Goal: Transaction & Acquisition: Purchase product/service

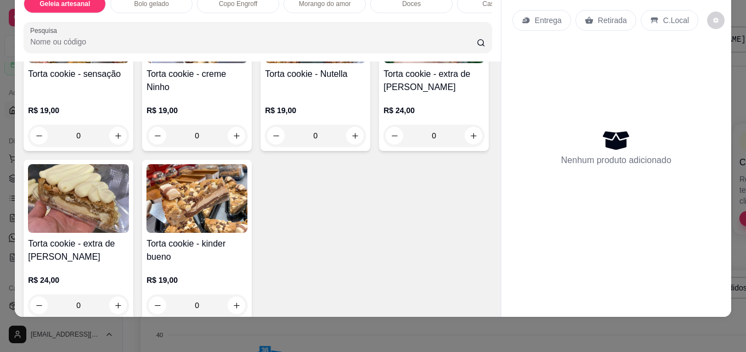
scroll to position [1481, 0]
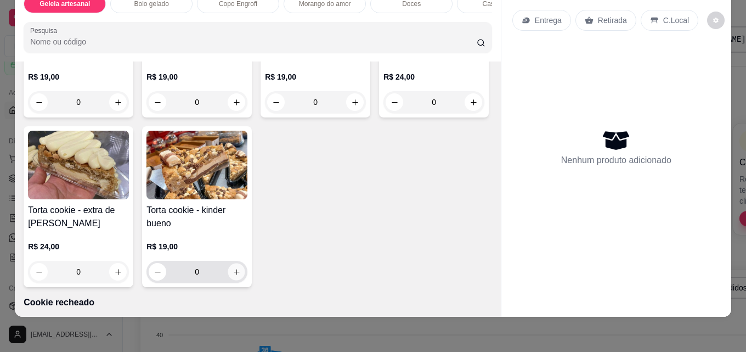
click at [241, 273] on icon "increase-product-quantity" at bounding box center [237, 272] width 8 height 8
type input "1"
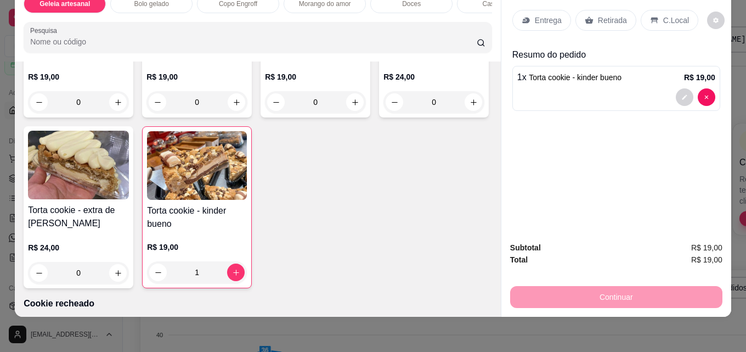
click at [609, 15] on p "Retirada" at bounding box center [612, 20] width 29 height 11
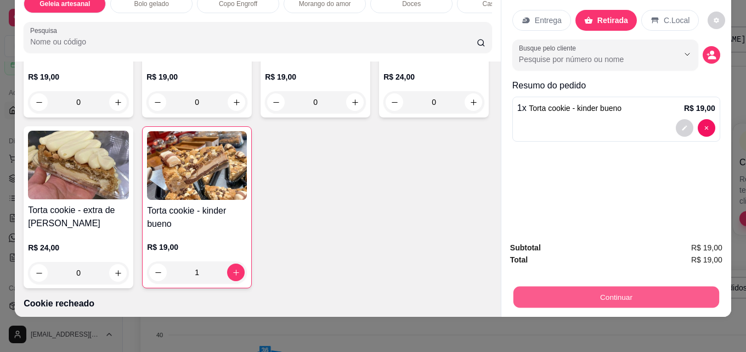
click at [581, 286] on button "Continuar" at bounding box center [616, 296] width 206 height 21
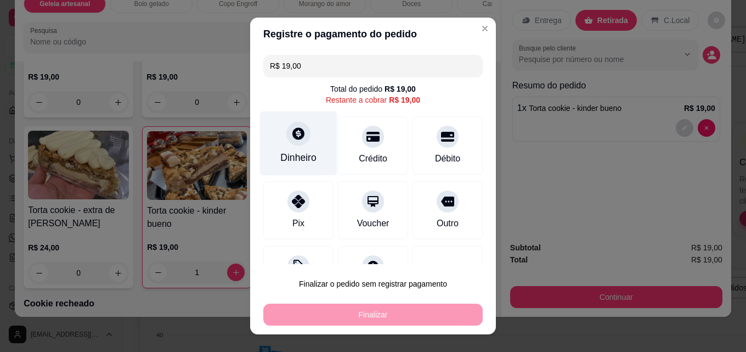
click at [291, 140] on icon at bounding box center [298, 133] width 14 height 14
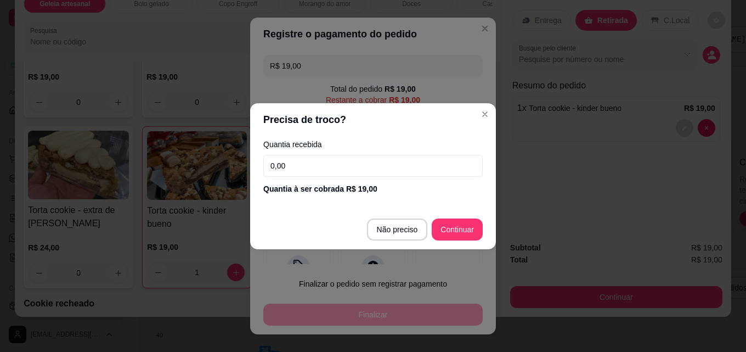
click at [287, 158] on input "0,00" at bounding box center [372, 166] width 219 height 22
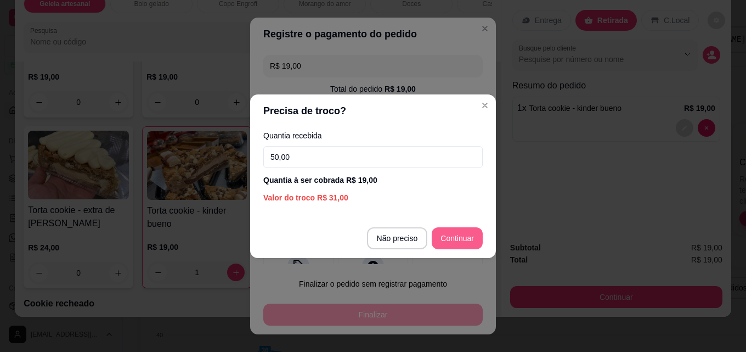
type input "50,00"
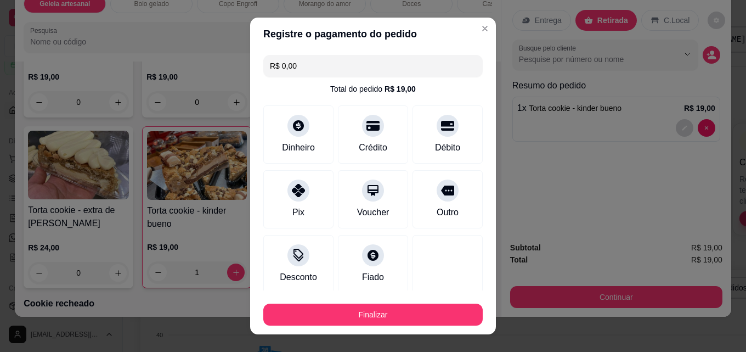
type input "R$ 0,00"
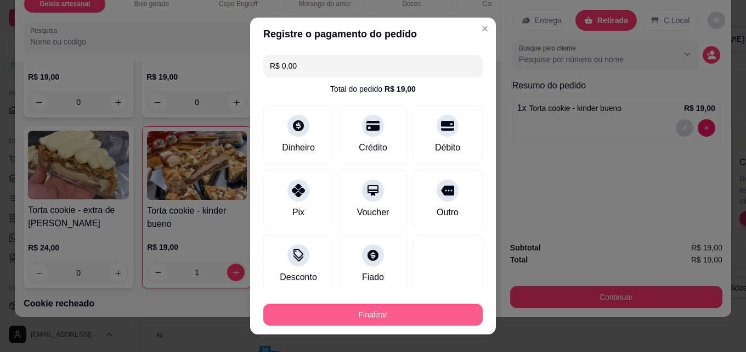
click at [350, 310] on button "Finalizar" at bounding box center [372, 314] width 219 height 22
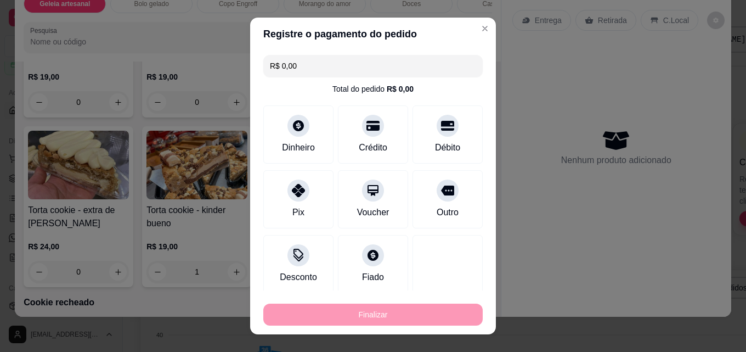
type input "0"
type input "-R$ 19,00"
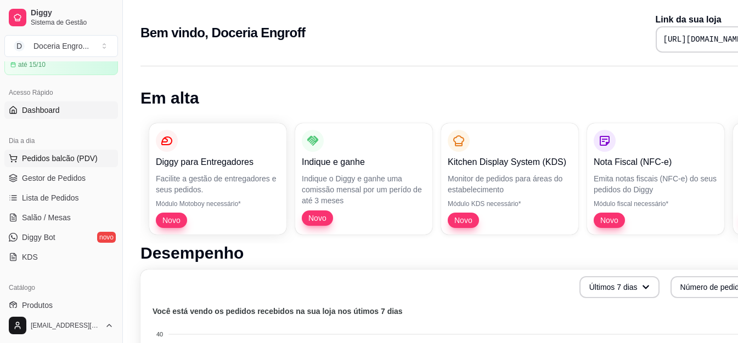
click at [47, 160] on span "Pedidos balcão (PDV)" at bounding box center [60, 158] width 76 height 11
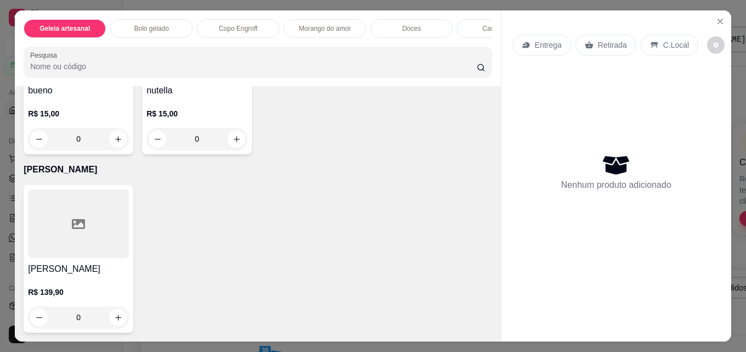
scroll to position [2569, 0]
click at [115, 318] on button "increase-product-quantity" at bounding box center [118, 317] width 18 height 18
type input "1"
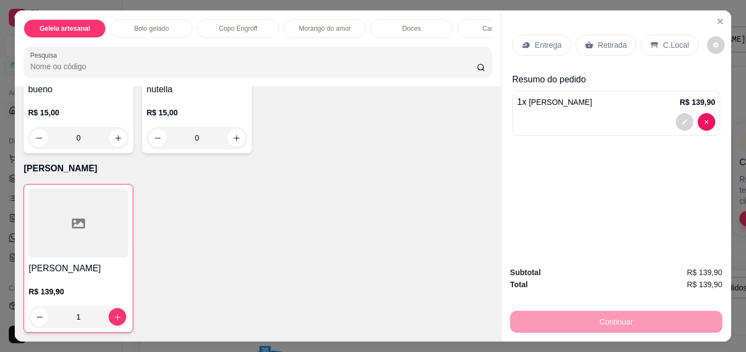
click at [613, 35] on div "Retirada" at bounding box center [605, 45] width 61 height 21
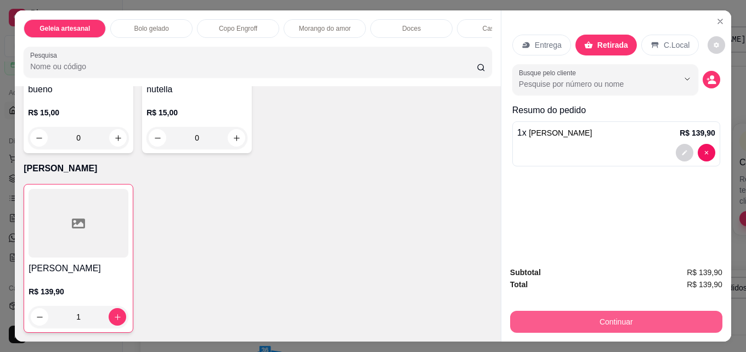
click at [584, 312] on button "Continuar" at bounding box center [616, 322] width 212 height 22
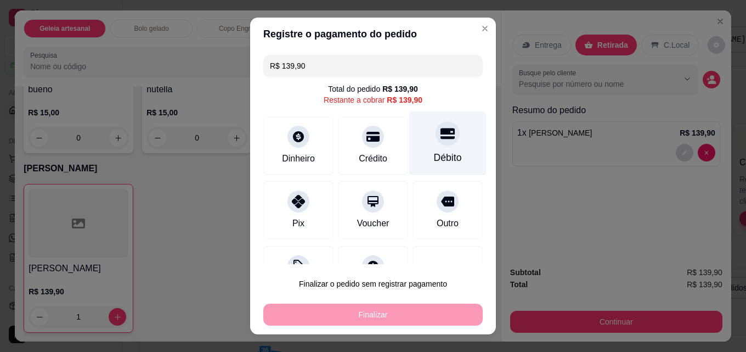
click at [434, 158] on div "Débito" at bounding box center [448, 157] width 28 height 14
type input "R$ 0,00"
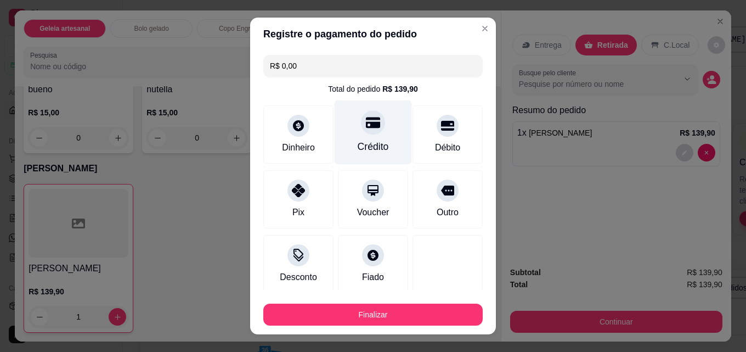
click at [375, 137] on div "Crédito" at bounding box center [373, 132] width 77 height 64
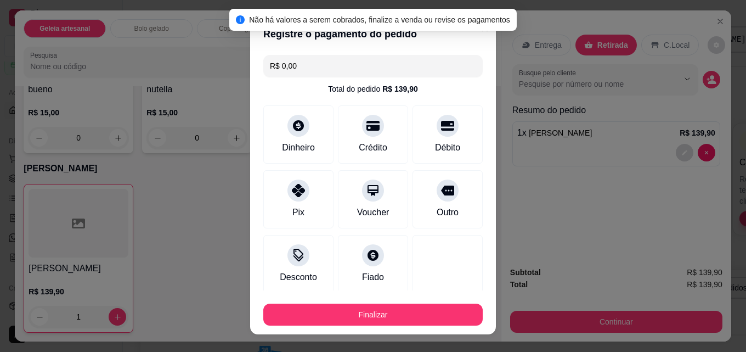
click at [469, 30] on div "Não há valores a serem cobrados, finalize a venda ou revise os pagamentos" at bounding box center [372, 20] width 287 height 22
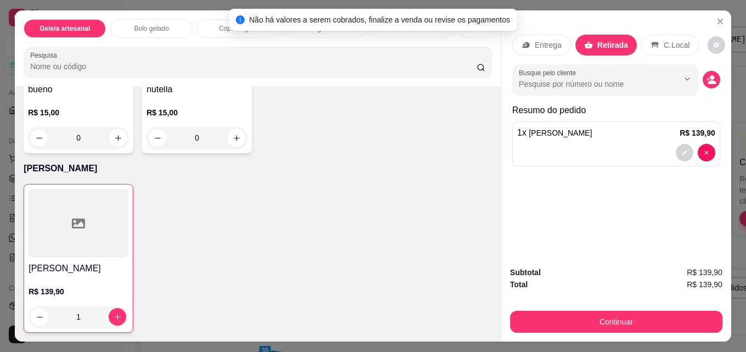
click at [479, 25] on div "Não há valores a serem cobrados, finalize a venda ou revise os pagamentos" at bounding box center [373, 20] width 274 height 12
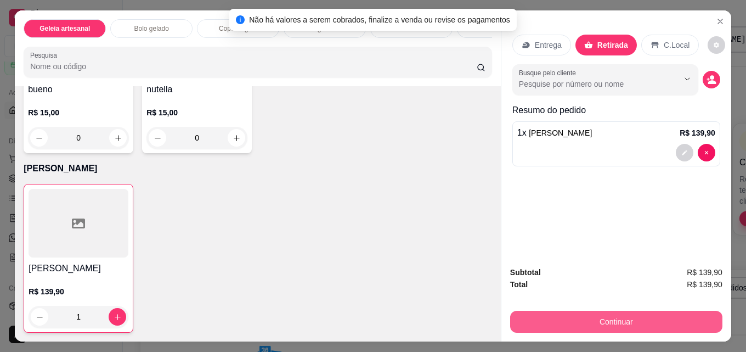
click at [524, 311] on button "Continuar" at bounding box center [616, 322] width 212 height 22
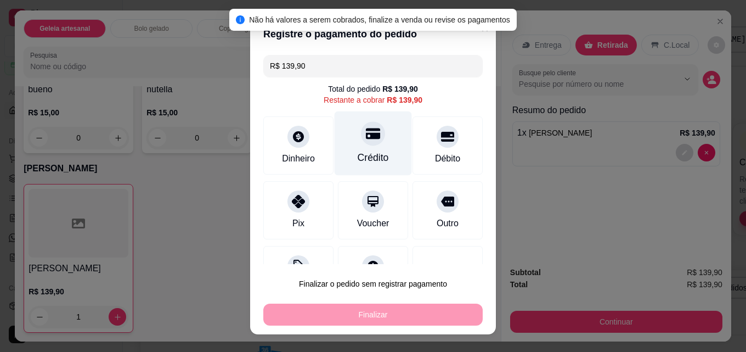
click at [357, 118] on div "Crédito" at bounding box center [373, 143] width 77 height 64
type input "R$ 0,00"
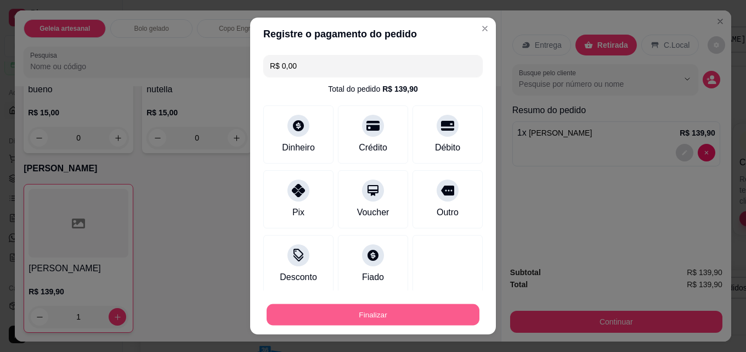
click at [363, 303] on div "Finalizar" at bounding box center [372, 314] width 219 height 22
click at [374, 319] on button "Finalizar" at bounding box center [372, 314] width 219 height 22
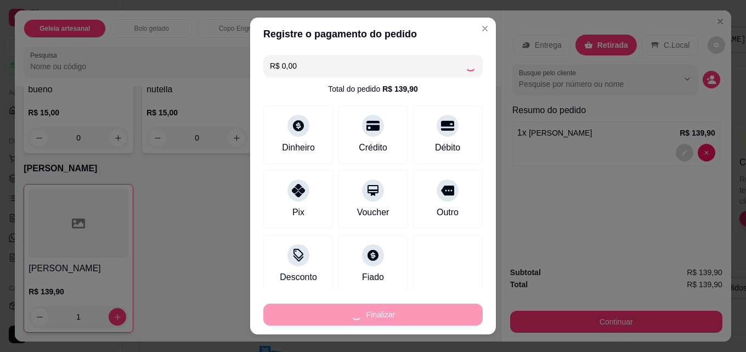
type input "0"
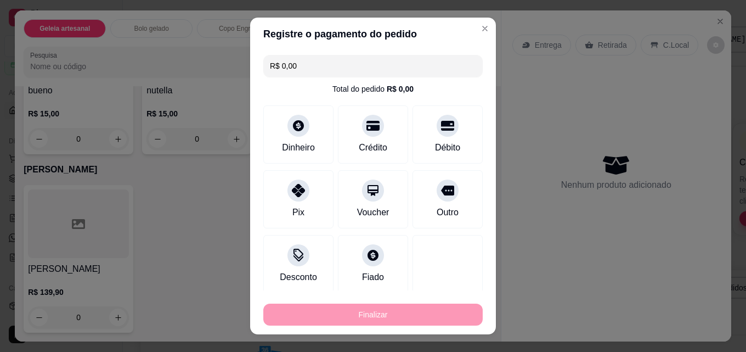
type input "-R$ 139,90"
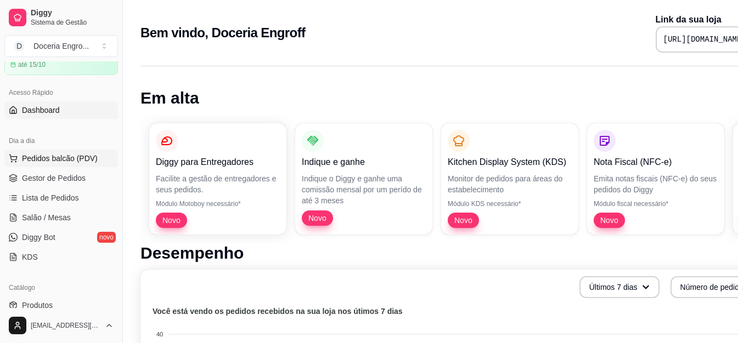
click at [76, 157] on span "Pedidos balcão (PDV)" at bounding box center [60, 158] width 76 height 11
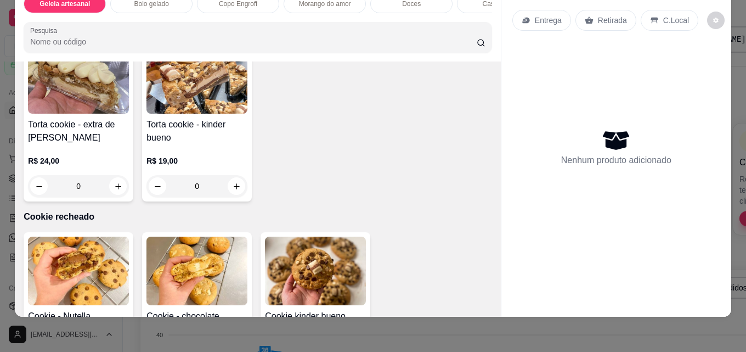
scroll to position [1755, 0]
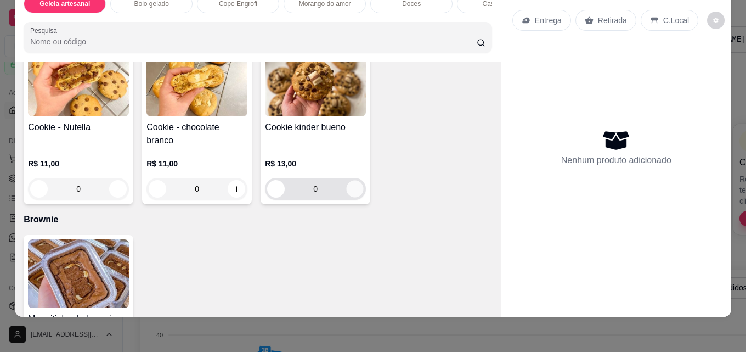
click at [351, 185] on icon "increase-product-quantity" at bounding box center [355, 189] width 8 height 8
type input "1"
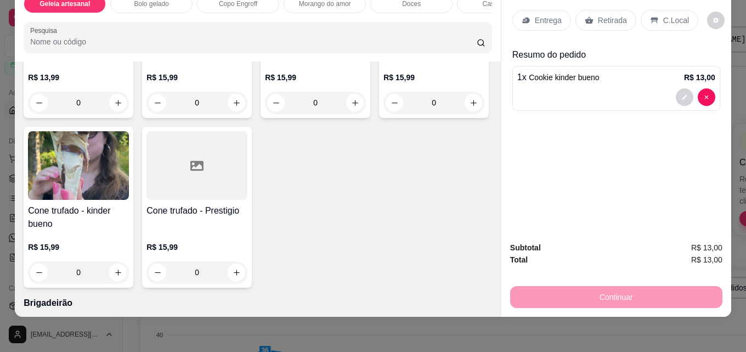
scroll to position [2249, 0]
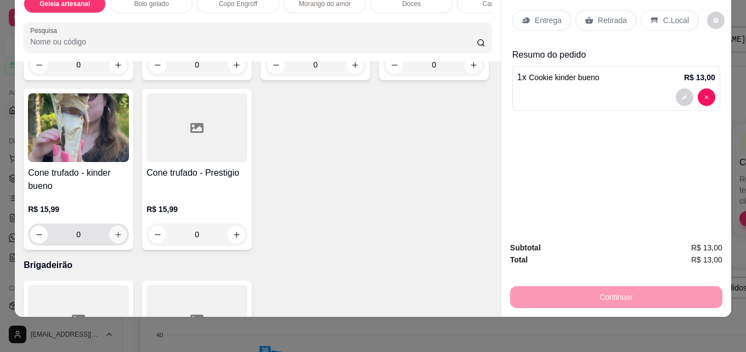
click at [122, 234] on icon "increase-product-quantity" at bounding box center [118, 234] width 8 height 8
type input "1"
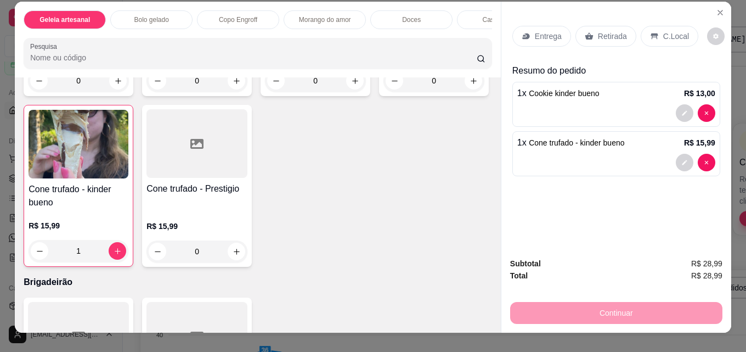
scroll to position [0, 0]
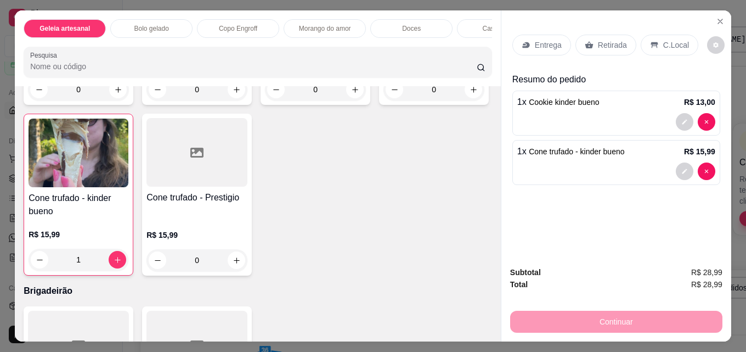
click at [598, 42] on p "Retirada" at bounding box center [612, 44] width 29 height 11
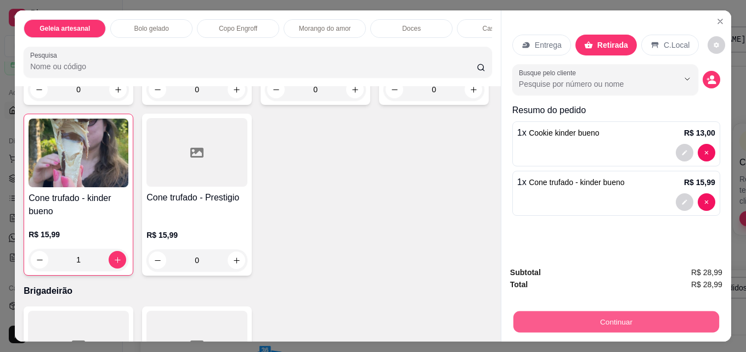
click at [581, 316] on button "Continuar" at bounding box center [616, 321] width 206 height 21
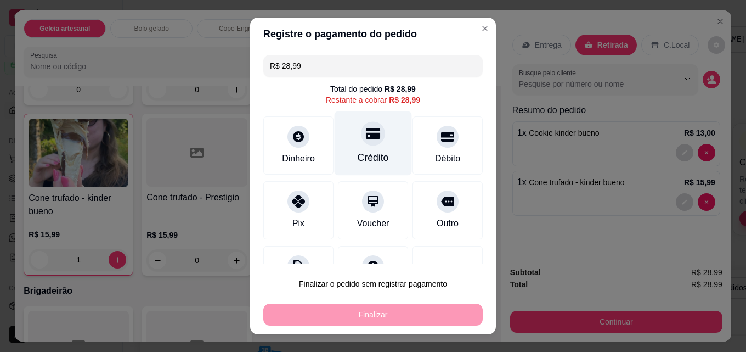
click at [349, 142] on div "Crédito" at bounding box center [373, 143] width 77 height 64
type input "R$ 0,00"
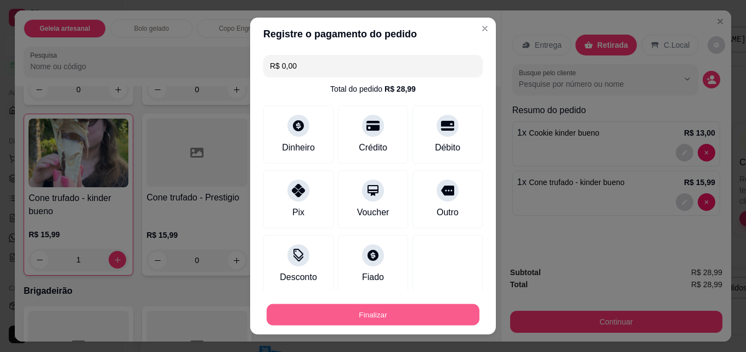
click at [342, 313] on button "Finalizar" at bounding box center [373, 314] width 213 height 21
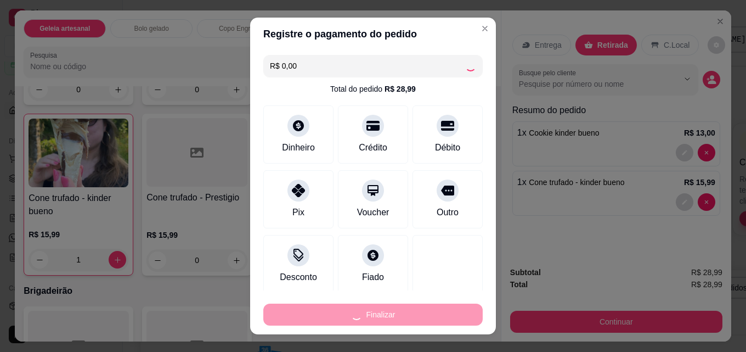
type input "0"
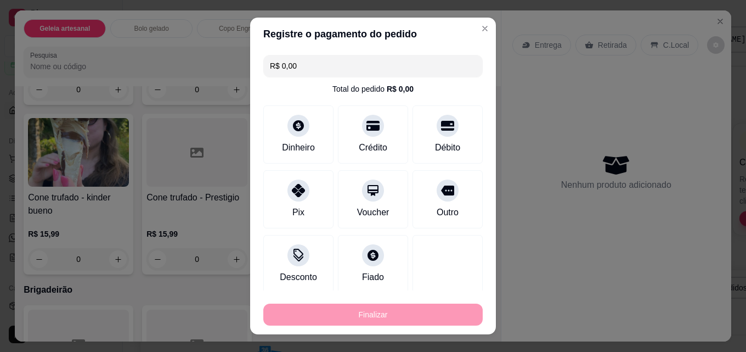
type input "-R$ 28,99"
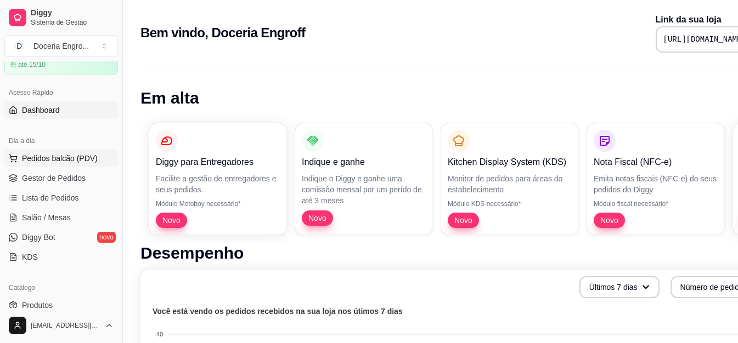
click at [55, 160] on span "Pedidos balcão (PDV)" at bounding box center [60, 158] width 76 height 11
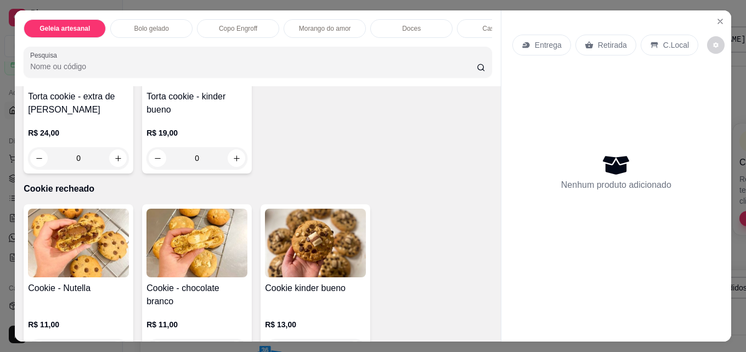
scroll to position [1755, 0]
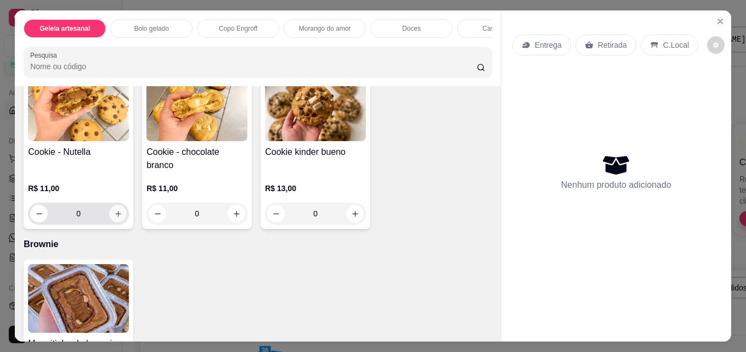
click at [109, 218] on button "increase-product-quantity" at bounding box center [118, 214] width 18 height 18
type input "1"
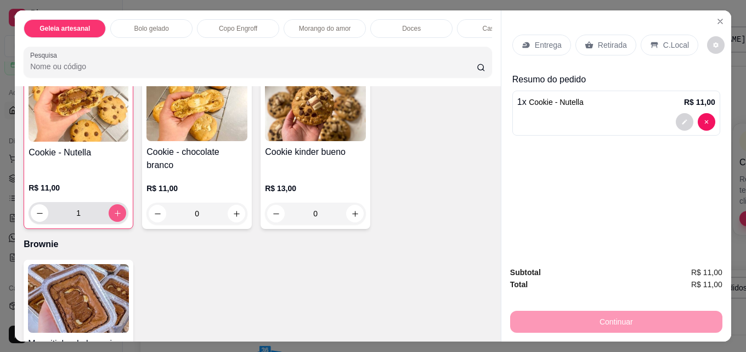
scroll to position [1756, 0]
click at [617, 39] on p "Retirada" at bounding box center [612, 44] width 29 height 11
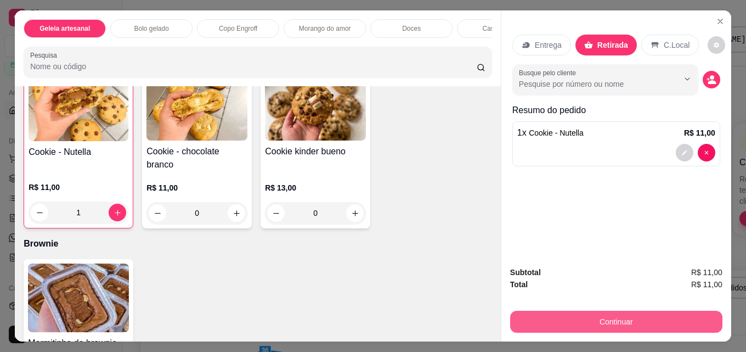
click at [609, 311] on button "Continuar" at bounding box center [616, 322] width 212 height 22
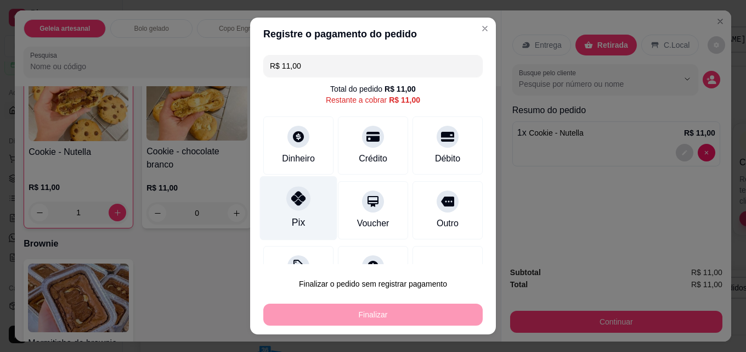
click at [298, 202] on icon at bounding box center [298, 198] width 14 height 14
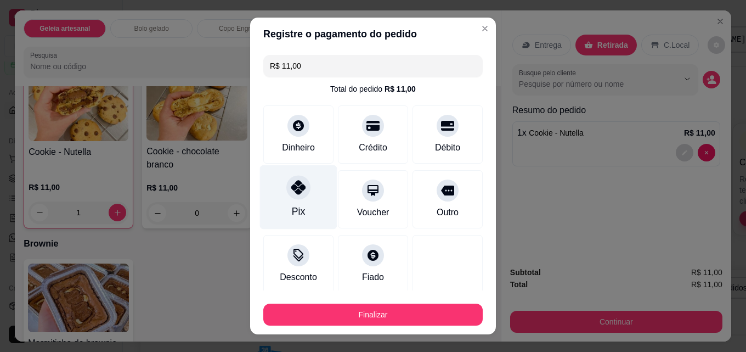
type input "R$ 0,00"
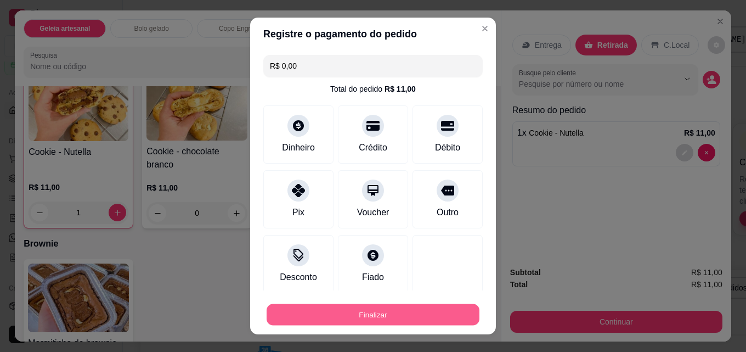
click at [369, 311] on button "Finalizar" at bounding box center [373, 314] width 213 height 21
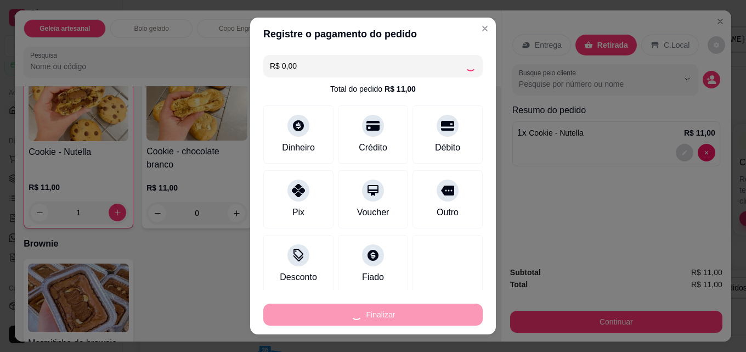
type input "0"
type input "-R$ 11,00"
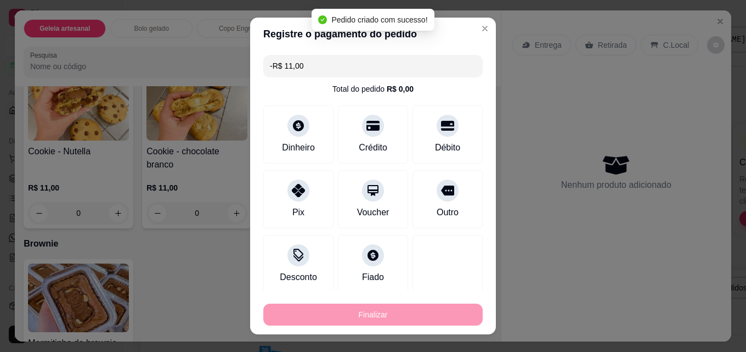
scroll to position [1755, 0]
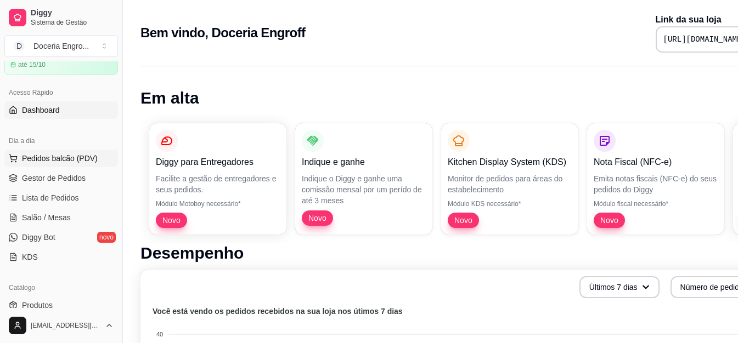
click at [54, 153] on span "Pedidos balcão (PDV)" at bounding box center [60, 158] width 76 height 11
